Goal: Task Accomplishment & Management: Use online tool/utility

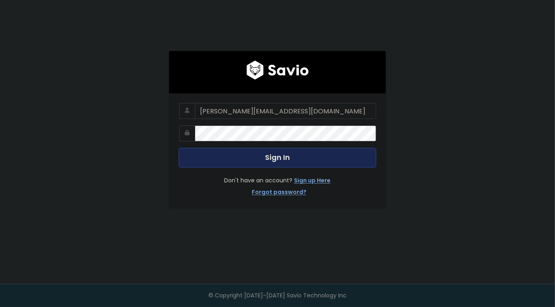
click at [261, 158] on button "Sign In" at bounding box center [278, 158] width 198 height 20
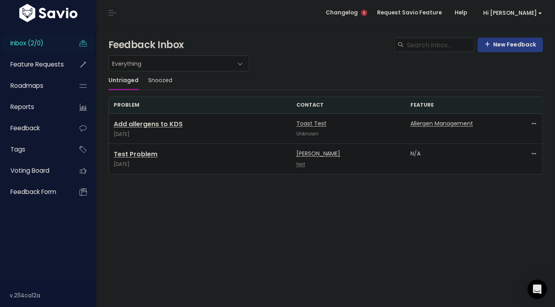
click at [530, 20] on li "Hi Frank Vault Settings My Settings Integrations Manage Users API Access Logout" at bounding box center [510, 13] width 75 height 22
click at [536, 20] on li "Hi Frank Vault Settings My Settings Integrations Manage Users API Access Logout" at bounding box center [510, 13] width 75 height 22
click at [530, 11] on span "Hi [PERSON_NAME]" at bounding box center [512, 13] width 59 height 6
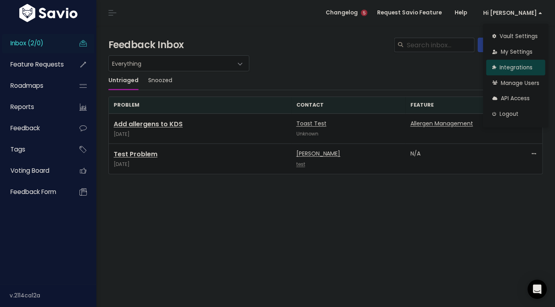
click at [508, 67] on link "Integrations" at bounding box center [515, 68] width 59 height 16
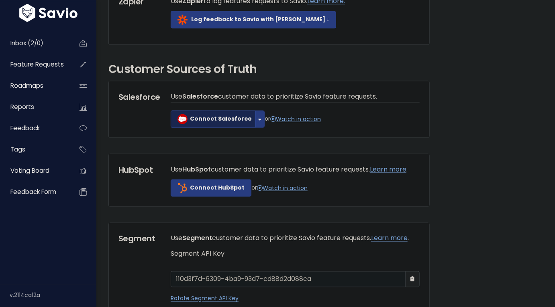
click at [213, 128] on link "Connect Salesforce" at bounding box center [213, 119] width 85 height 17
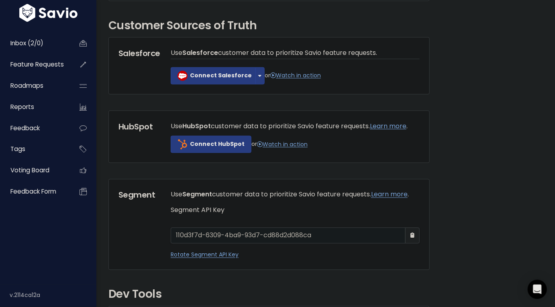
scroll to position [541, 0]
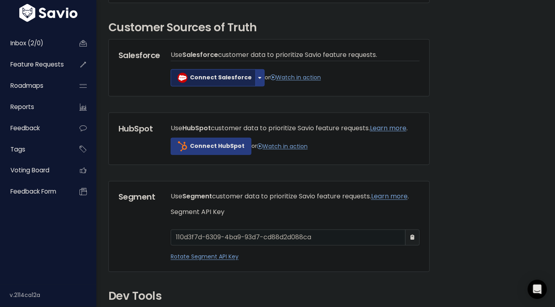
click at [223, 81] on b "Connect Salesforce" at bounding box center [221, 77] width 62 height 8
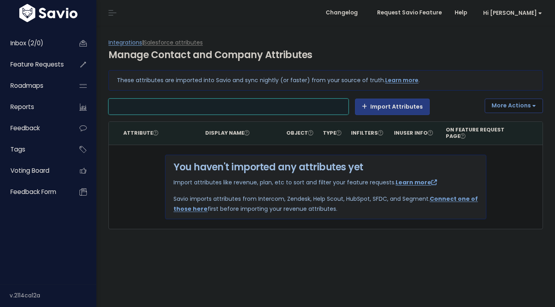
select select
click at [199, 109] on li at bounding box center [227, 107] width 232 height 10
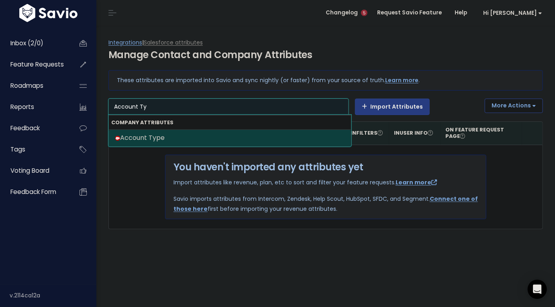
type input "Account Ty"
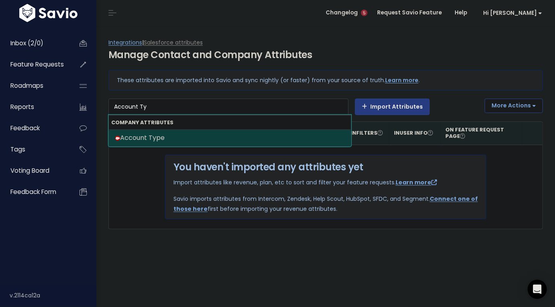
select select "{"id": null, "source_id": 6, "source_name": "Salesforce", "crm_object_type": "A…"
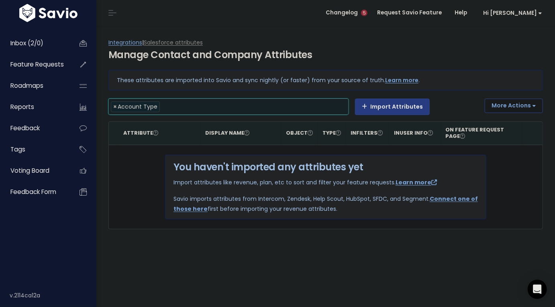
click at [212, 108] on li at bounding box center [252, 107] width 181 height 10
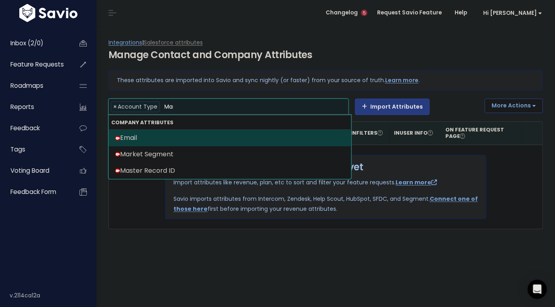
scroll to position [0, 0]
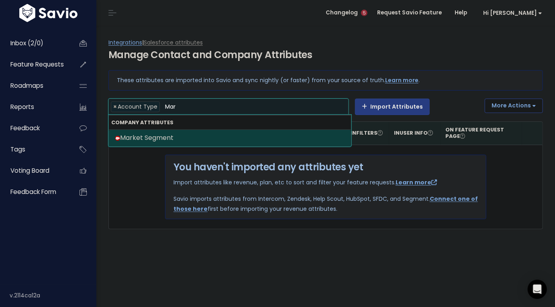
type input "Mar"
type input "Owner"
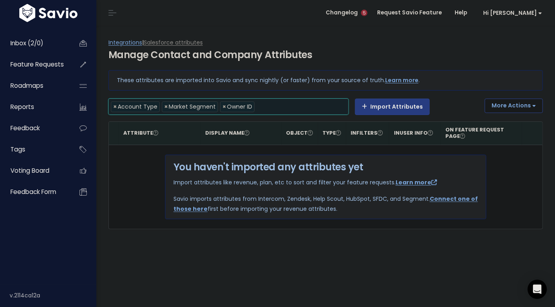
click at [283, 107] on li at bounding box center [300, 107] width 86 height 10
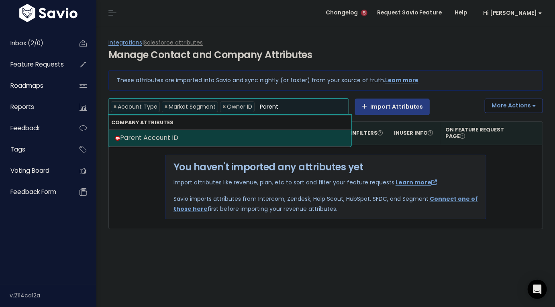
type input "Parent"
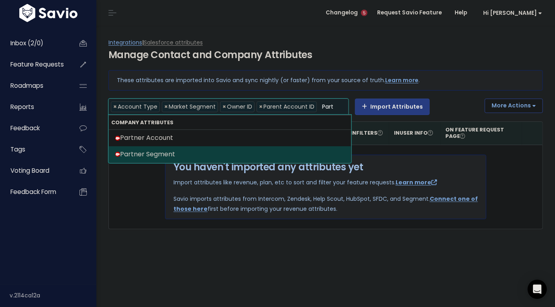
type input "Part"
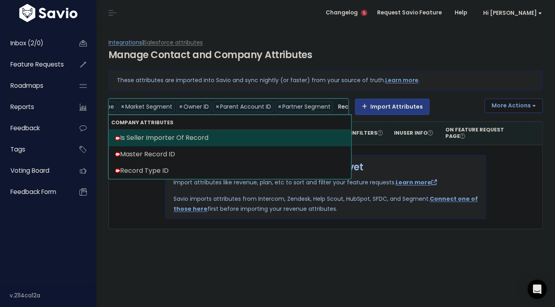
scroll to position [0, 45]
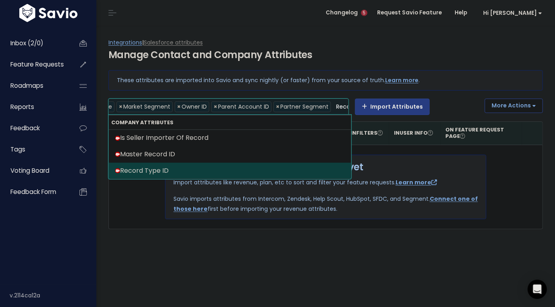
type input "Record"
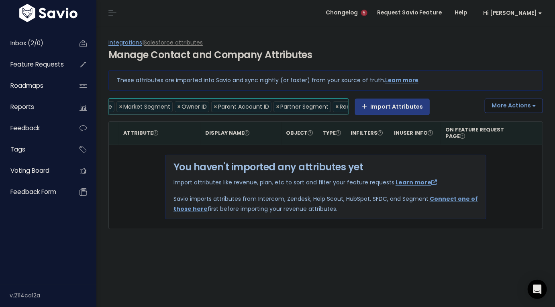
scroll to position [0, 110]
click at [324, 109] on input "search" at bounding box center [337, 107] width 30 height 10
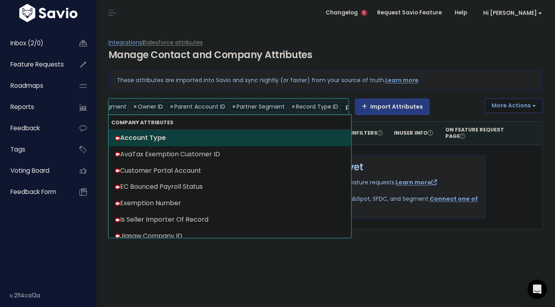
scroll to position [0, 0]
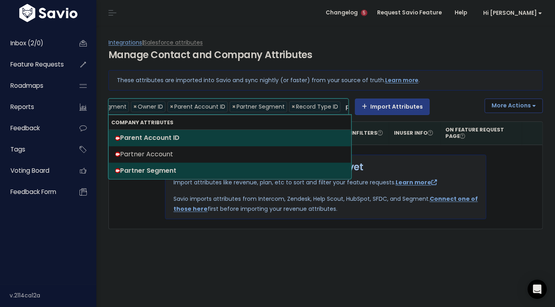
type input "par"
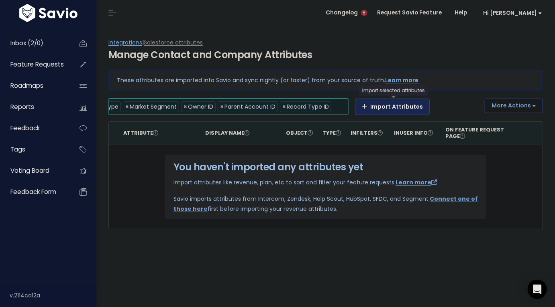
click at [370, 108] on button "Import Attributes" at bounding box center [392, 107] width 75 height 16
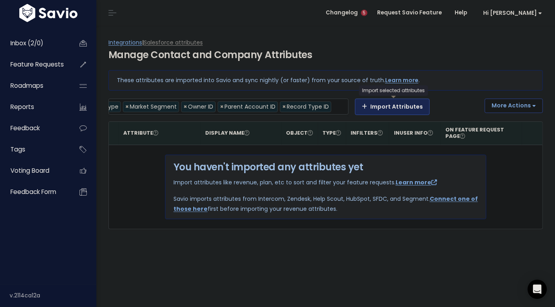
select select
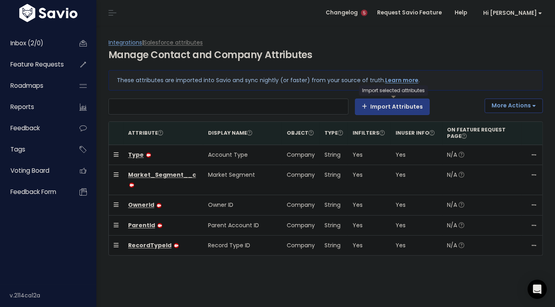
click at [185, 106] on li at bounding box center [227, 107] width 232 height 10
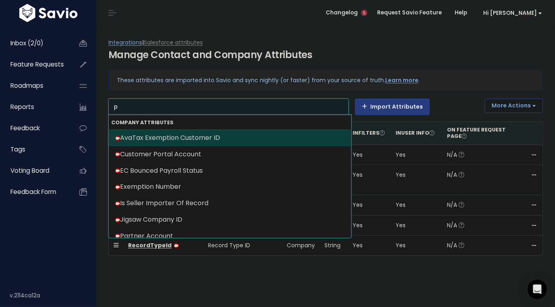
scroll to position [0, 0]
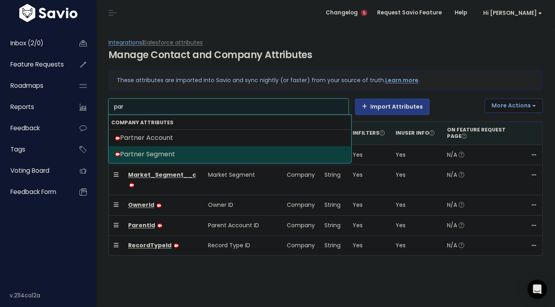
type input "par"
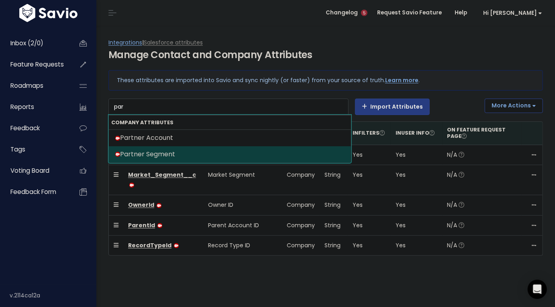
select select "{"id": null, "source_id": 6, "source_name": "Salesforce", "crm_object_type": "A…"
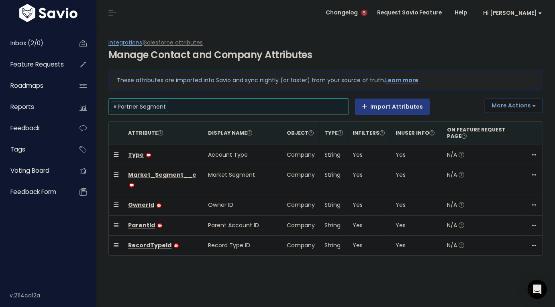
click at [263, 109] on li at bounding box center [256, 107] width 172 height 10
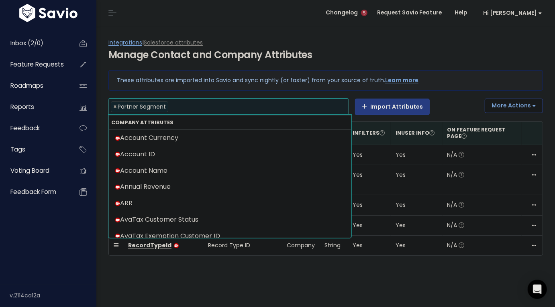
paste input "Toast GUID"
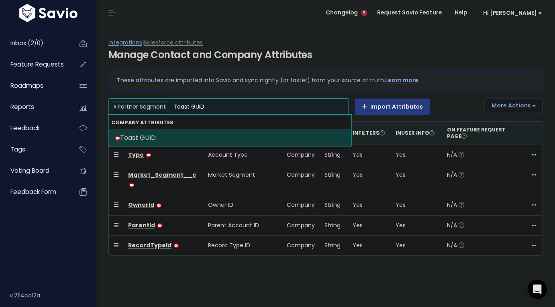
type input "Toast GUID"
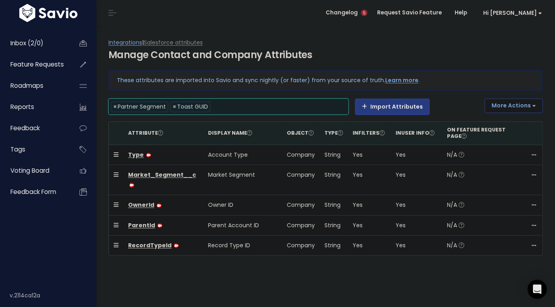
click at [237, 106] on input "search" at bounding box center [235, 107] width 47 height 10
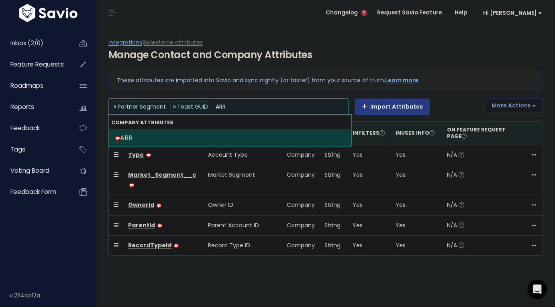
type input "ARR"
select select "{"id": null, "source_id": 6, "source_name": "Salesforce", "crm_object_type": "A…"
type input "Categ"
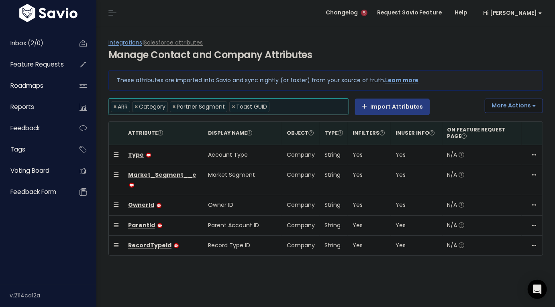
click at [296, 108] on li at bounding box center [306, 107] width 71 height 10
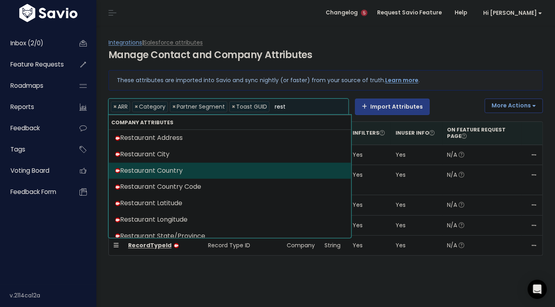
type input "rest"
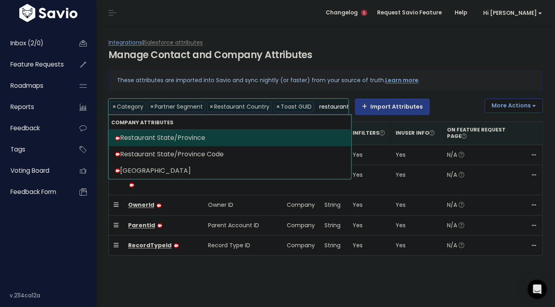
scroll to position [0, 24]
type input "restaurant st"
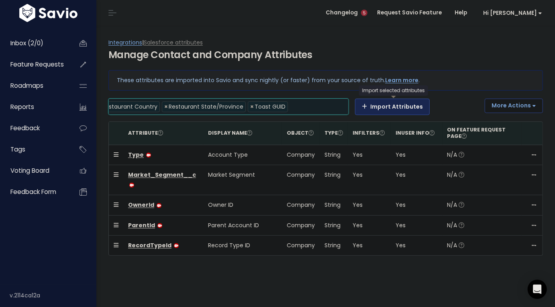
click at [377, 107] on button "Import Attributes" at bounding box center [392, 107] width 75 height 16
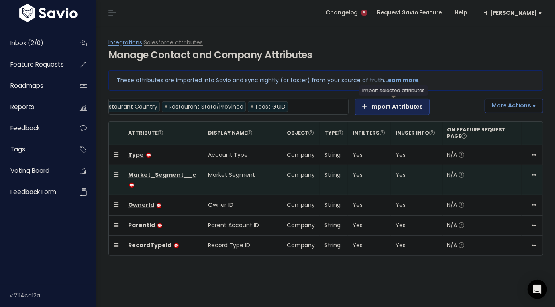
select select
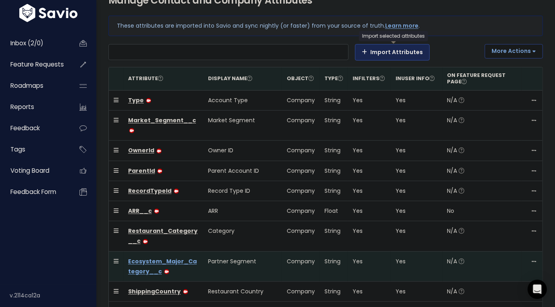
scroll to position [46, 0]
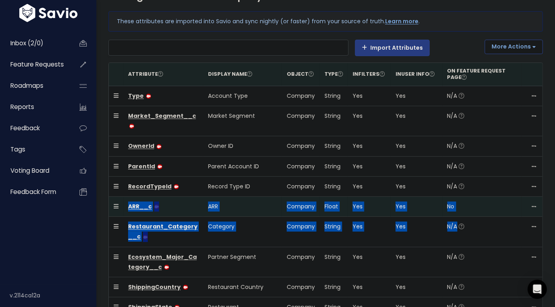
drag, startPoint x: 115, startPoint y: 248, endPoint x: 122, endPoint y: 201, distance: 47.9
click at [122, 201] on tbody "Type Account Type Company String Yes Yes N/A" at bounding box center [326, 217] width 434 height 262
drag, startPoint x: 117, startPoint y: 246, endPoint x: 124, endPoint y: 195, distance: 50.7
click at [124, 195] on tbody "Type Account Type Company String Yes Yes N/A" at bounding box center [326, 217] width 434 height 262
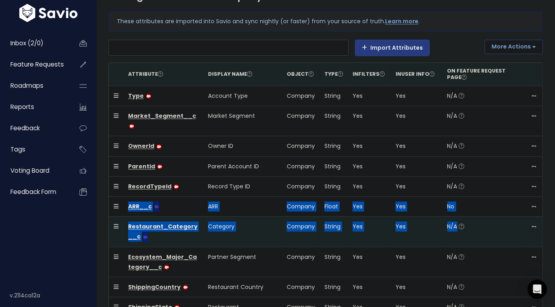
click at [117, 236] on td at bounding box center [116, 232] width 14 height 30
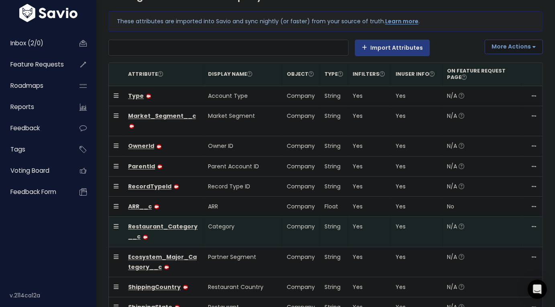
drag, startPoint x: 115, startPoint y: 217, endPoint x: 117, endPoint y: 211, distance: 6.6
click at [117, 217] on td at bounding box center [116, 232] width 14 height 30
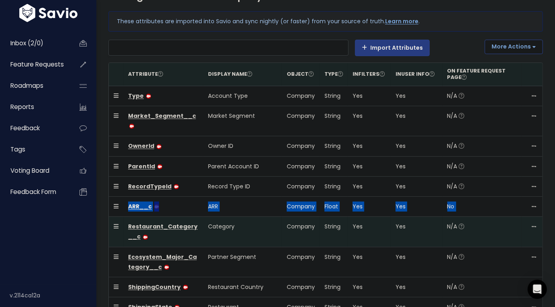
drag, startPoint x: 116, startPoint y: 216, endPoint x: 116, endPoint y: 206, distance: 9.2
click at [116, 202] on tbody "Type Account Type Company String Yes Yes N/A" at bounding box center [326, 217] width 434 height 262
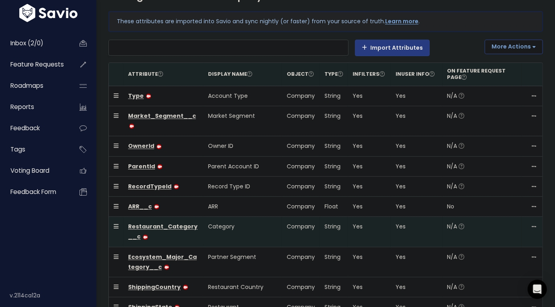
click at [116, 224] on icon at bounding box center [116, 227] width 5 height 6
drag, startPoint x: 116, startPoint y: 216, endPoint x: 116, endPoint y: 210, distance: 6.4
click at [116, 217] on td at bounding box center [116, 232] width 14 height 30
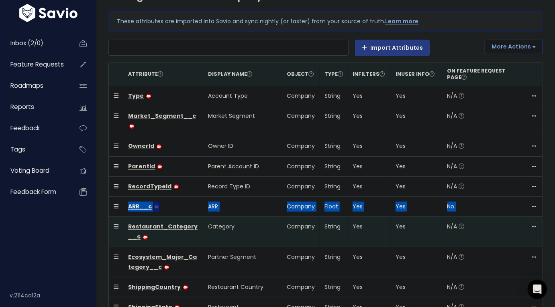
drag, startPoint x: 114, startPoint y: 195, endPoint x: 112, endPoint y: 215, distance: 19.7
click at [112, 215] on tbody "Type Account Type Company String Yes Yes N/A" at bounding box center [326, 217] width 434 height 262
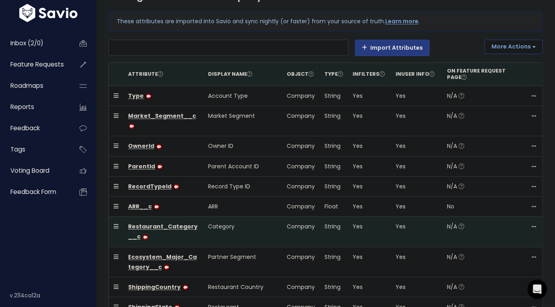
click at [116, 224] on icon at bounding box center [116, 227] width 5 height 6
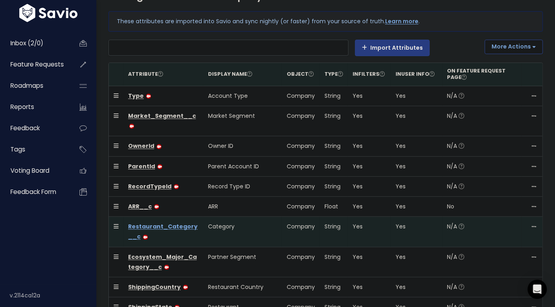
click at [147, 223] on link "Restaurant_Category__c" at bounding box center [162, 232] width 69 height 18
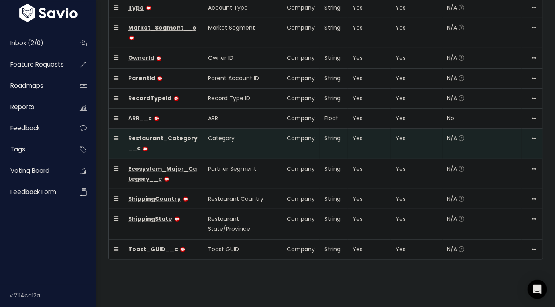
scroll to position [136, 0]
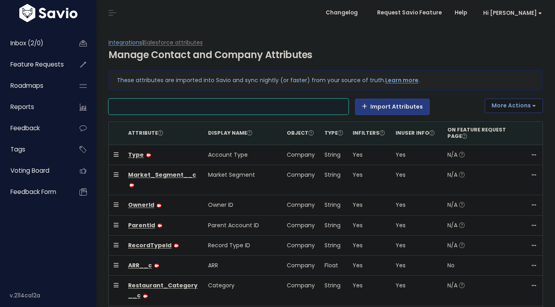
select select
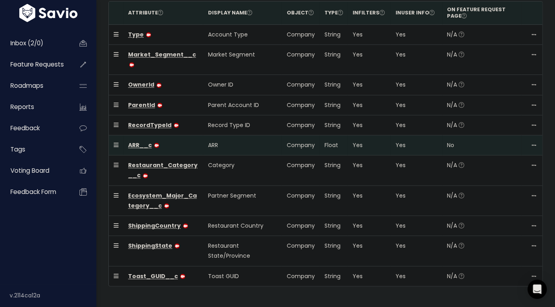
scroll to position [136, 0]
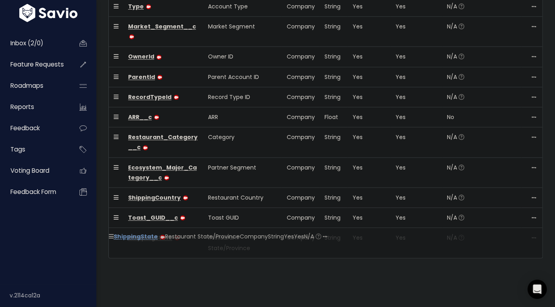
drag, startPoint x: 114, startPoint y: 207, endPoint x: 114, endPoint y: 242, distance: 35.7
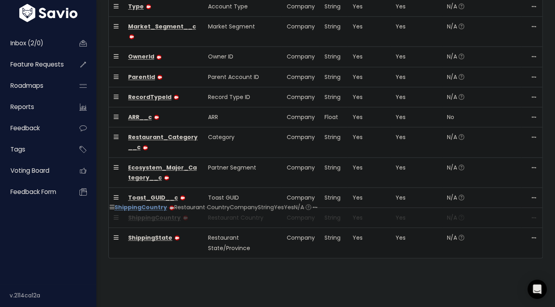
drag, startPoint x: 116, startPoint y: 186, endPoint x: 117, endPoint y: 212, distance: 26.5
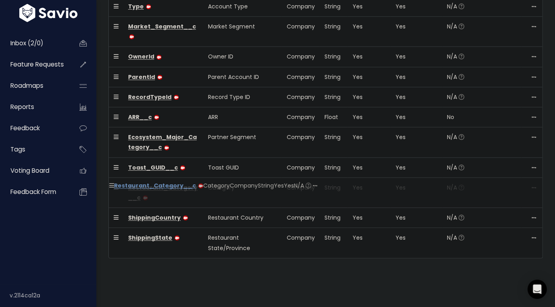
drag, startPoint x: 116, startPoint y: 125, endPoint x: 116, endPoint y: 190, distance: 65.4
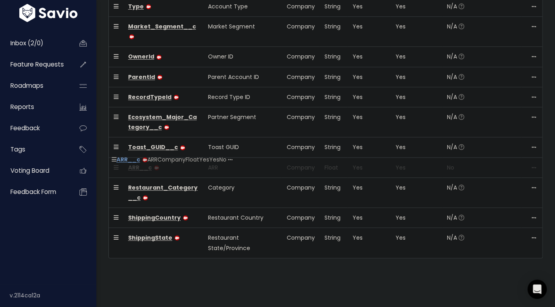
drag, startPoint x: 114, startPoint y: 107, endPoint x: 116, endPoint y: 166, distance: 59.1
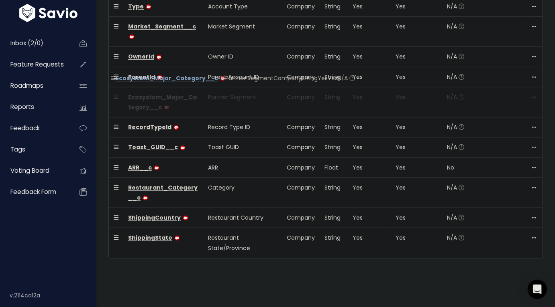
drag, startPoint x: 116, startPoint y: 104, endPoint x: 118, endPoint y: 81, distance: 23.4
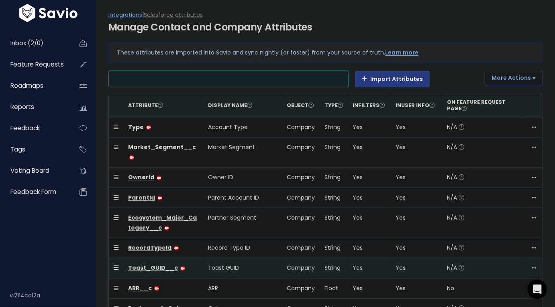
scroll to position [0, 0]
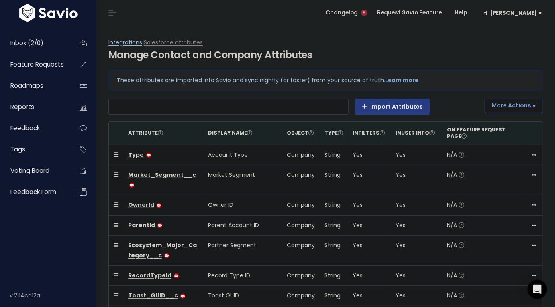
click at [131, 41] on link "Integrations" at bounding box center [125, 43] width 34 height 8
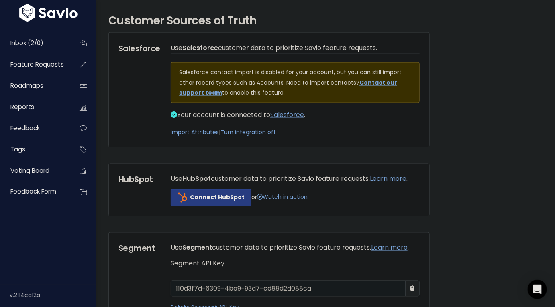
click at [200, 136] on link "Import Attributes" at bounding box center [195, 132] width 48 height 8
